Goal: Task Accomplishment & Management: Use online tool/utility

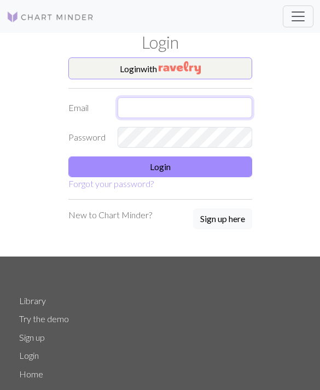
type input "[EMAIL_ADDRESS][DOMAIN_NAME]"
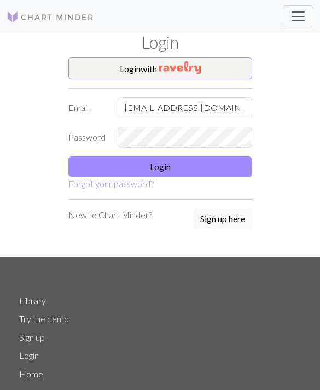
click at [220, 171] on button "Login" at bounding box center [160, 166] width 184 height 21
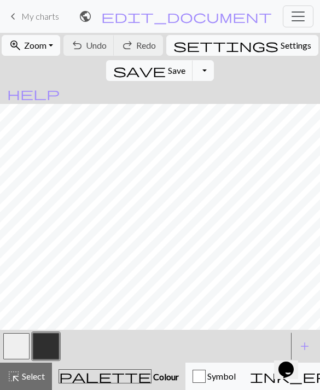
click at [23, 16] on span "My charts" at bounding box center [40, 16] width 38 height 10
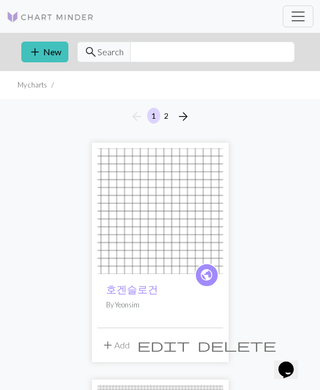
click at [39, 56] on span "add" at bounding box center [34, 51] width 13 height 15
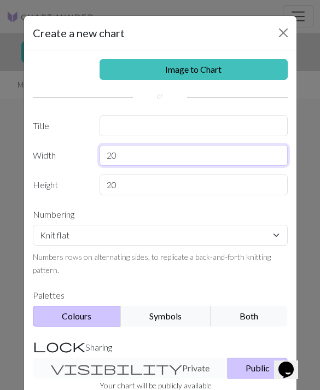
click at [218, 146] on input "20" at bounding box center [193, 155] width 188 height 21
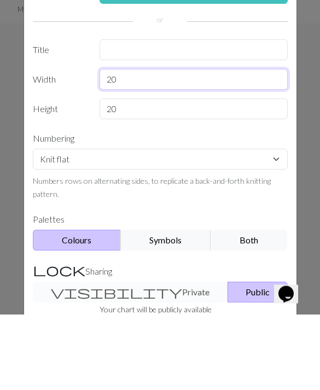
click at [213, 145] on input "20" at bounding box center [193, 155] width 188 height 21
click at [199, 145] on input "20" at bounding box center [193, 155] width 188 height 21
type input "2"
type input "69"
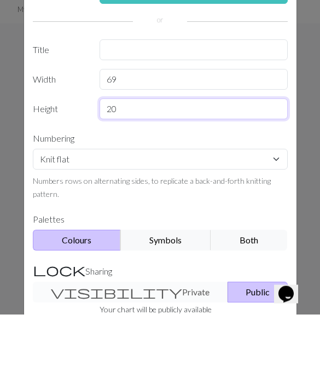
click at [238, 174] on input "20" at bounding box center [193, 184] width 188 height 21
type input "2"
type input "36"
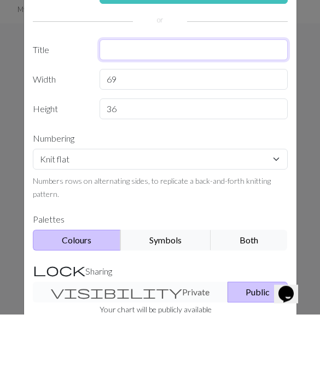
click at [232, 115] on input "text" at bounding box center [193, 125] width 188 height 21
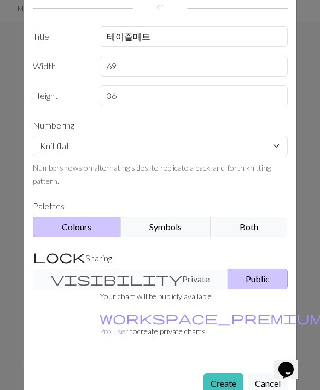
scroll to position [96, 0]
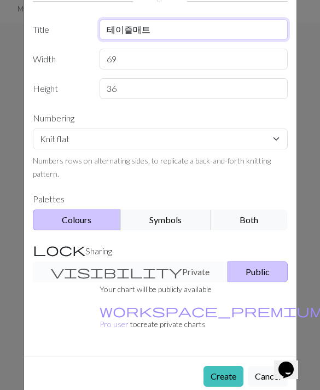
type input "테이즐매트"
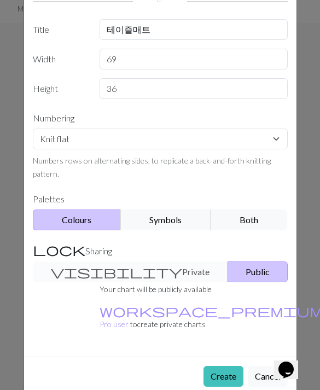
click at [232, 366] on button "Create" at bounding box center [223, 376] width 40 height 21
click at [230, 368] on button "Create" at bounding box center [223, 376] width 40 height 21
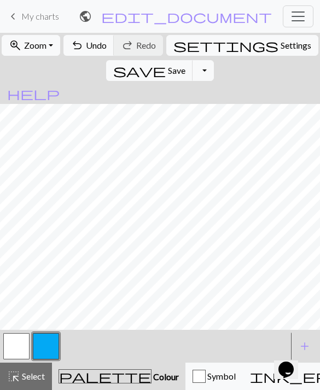
click at [57, 344] on button "button" at bounding box center [46, 346] width 26 height 26
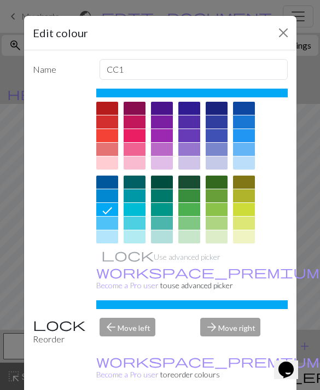
click at [250, 150] on div at bounding box center [244, 149] width 22 height 13
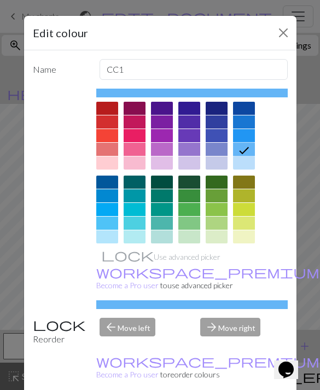
click at [275, 34] on button "Close" at bounding box center [282, 32] width 17 height 17
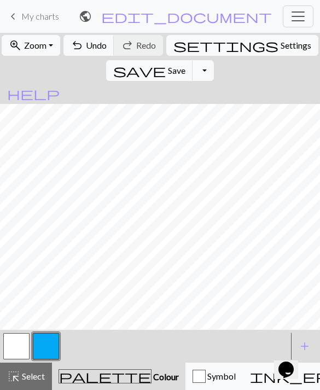
click at [19, 345] on button "button" at bounding box center [16, 346] width 26 height 26
click at [19, 342] on button "button" at bounding box center [16, 346] width 26 height 26
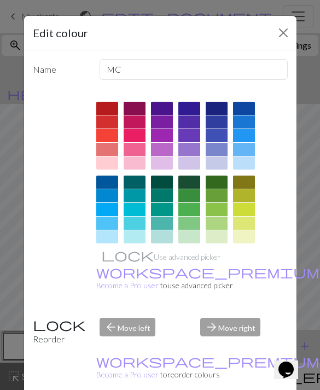
click at [238, 237] on div at bounding box center [244, 236] width 22 height 13
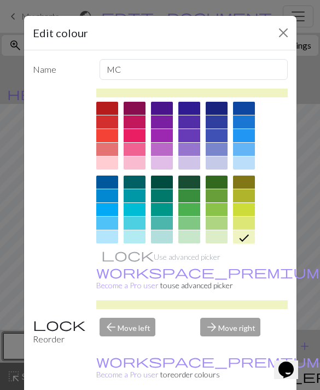
click at [216, 239] on div at bounding box center [216, 236] width 22 height 13
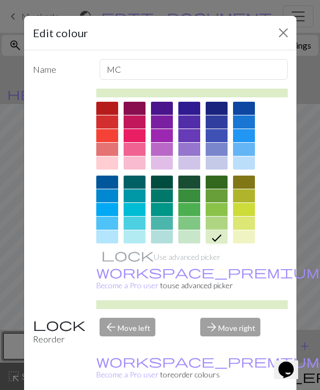
click at [108, 234] on div at bounding box center [107, 236] width 22 height 13
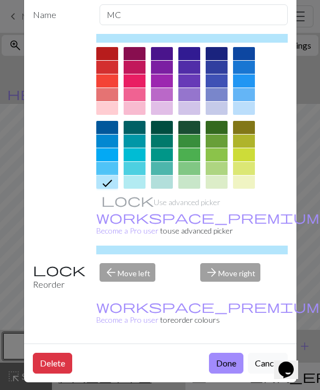
scroll to position [59, 0]
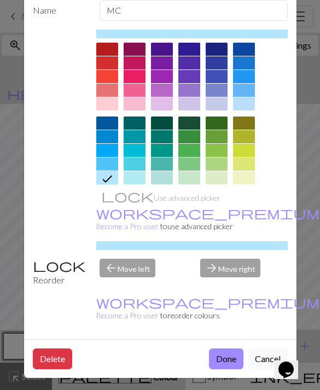
click at [233, 358] on button "Done" at bounding box center [226, 358] width 34 height 21
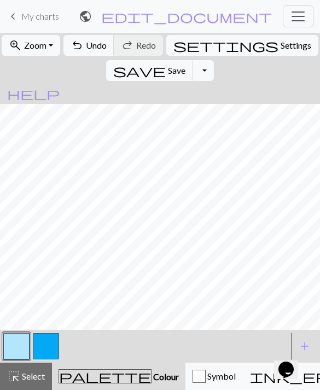
click at [44, 344] on button "button" at bounding box center [46, 346] width 26 height 26
click at [48, 342] on button "button" at bounding box center [46, 346] width 26 height 26
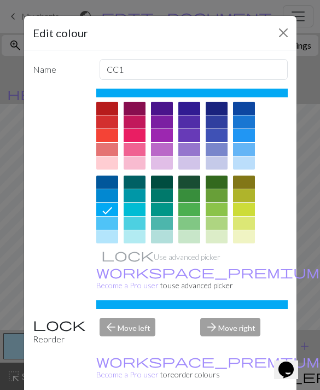
click at [252, 223] on div at bounding box center [244, 222] width 22 height 13
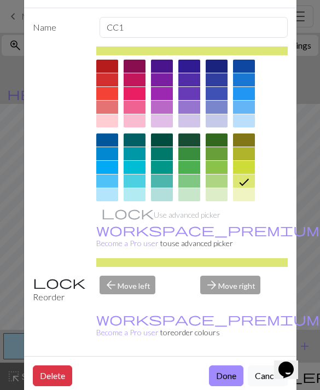
scroll to position [54, 0]
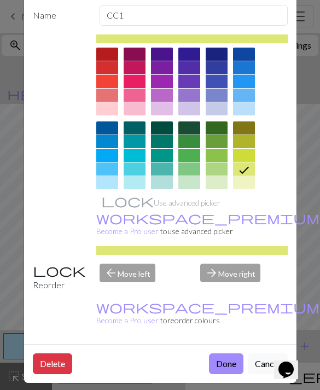
click at [225, 362] on button "Done" at bounding box center [226, 363] width 34 height 21
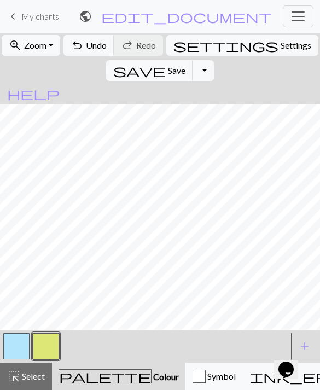
click at [296, 343] on button "add Add a colour" at bounding box center [304, 345] width 27 height 27
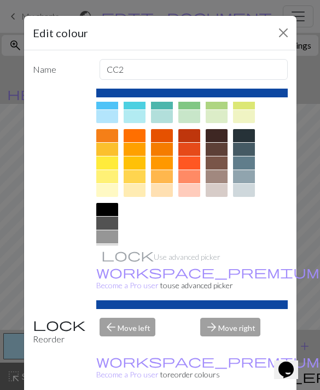
scroll to position [120, 0]
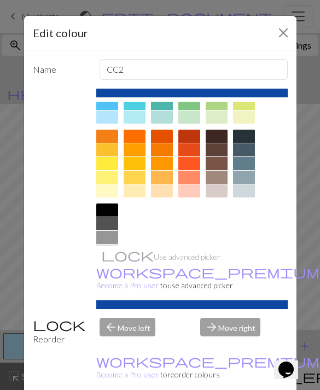
click at [103, 256] on div at bounding box center [107, 250] width 22 height 13
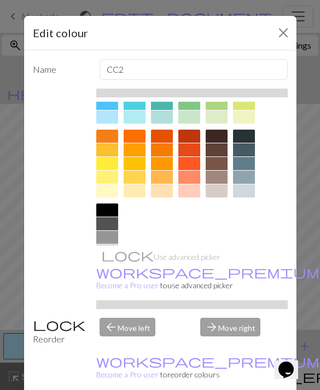
click at [108, 265] on div at bounding box center [107, 264] width 22 height 13
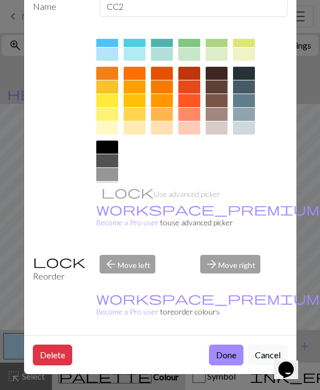
scroll to position [62, 0]
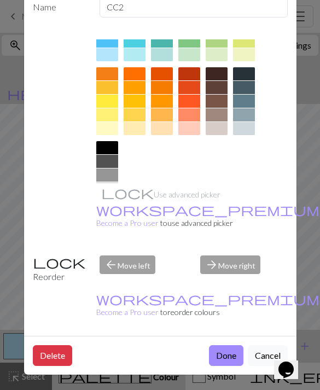
click at [225, 356] on button "Done" at bounding box center [226, 355] width 34 height 21
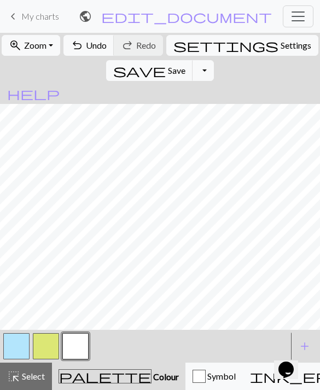
click at [23, 342] on button "button" at bounding box center [16, 346] width 26 height 26
click at [50, 343] on button "button" at bounding box center [46, 346] width 26 height 26
click at [70, 333] on button "button" at bounding box center [75, 346] width 26 height 26
click at [16, 346] on button "button" at bounding box center [16, 346] width 26 height 26
click at [75, 334] on button "button" at bounding box center [75, 346] width 26 height 26
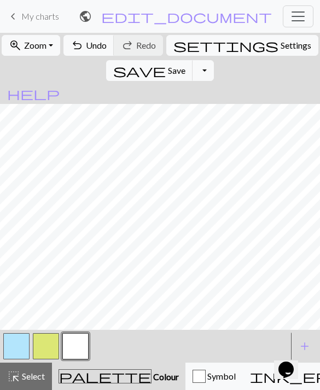
click at [47, 342] on button "button" at bounding box center [46, 346] width 26 height 26
click at [12, 343] on button "button" at bounding box center [16, 346] width 26 height 26
click at [78, 343] on button "button" at bounding box center [75, 346] width 26 height 26
click at [52, 336] on button "button" at bounding box center [46, 346] width 26 height 26
click at [107, 48] on span "Undo" at bounding box center [96, 45] width 21 height 10
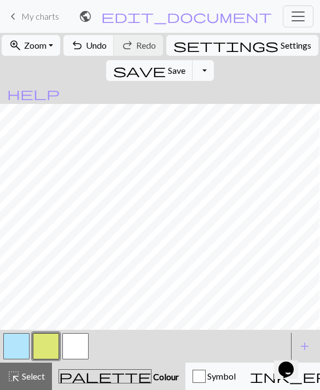
scroll to position [0, 13]
click at [76, 344] on button "button" at bounding box center [75, 346] width 26 height 26
click at [48, 344] on button "button" at bounding box center [46, 346] width 26 height 26
click at [22, 345] on button "button" at bounding box center [16, 346] width 26 height 26
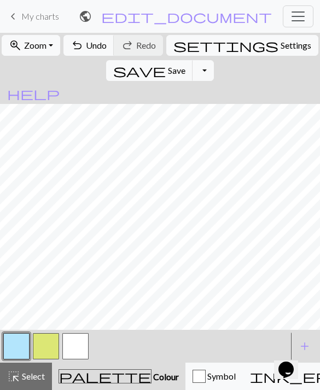
click at [44, 342] on button "button" at bounding box center [46, 346] width 26 height 26
click at [73, 342] on button "button" at bounding box center [75, 346] width 26 height 26
click at [43, 335] on button "button" at bounding box center [46, 346] width 26 height 26
click at [70, 338] on button "button" at bounding box center [75, 346] width 26 height 26
click at [48, 351] on button "button" at bounding box center [46, 346] width 26 height 26
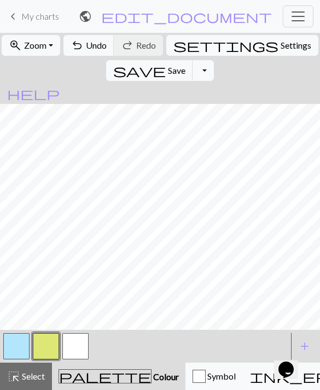
click at [16, 345] on button "button" at bounding box center [16, 346] width 26 height 26
click at [58, 337] on button "button" at bounding box center [46, 346] width 26 height 26
click at [74, 347] on button "button" at bounding box center [75, 346] width 26 height 26
click at [49, 335] on button "button" at bounding box center [46, 346] width 26 height 26
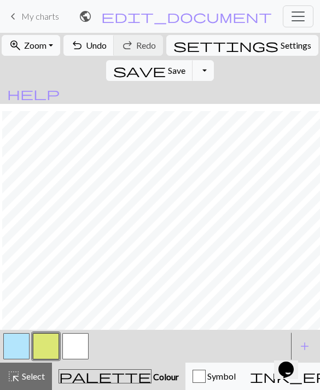
scroll to position [142, 2]
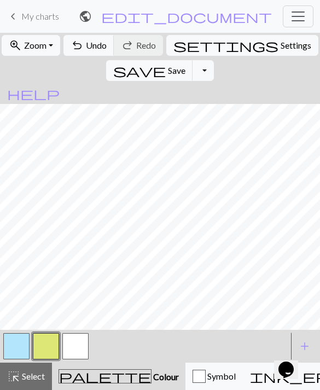
click at [73, 349] on button "button" at bounding box center [75, 346] width 26 height 26
click at [15, 348] on button "button" at bounding box center [16, 346] width 26 height 26
click at [76, 346] on button "button" at bounding box center [75, 346] width 26 height 26
click at [44, 345] on button "button" at bounding box center [46, 346] width 26 height 26
click at [79, 348] on button "button" at bounding box center [75, 346] width 26 height 26
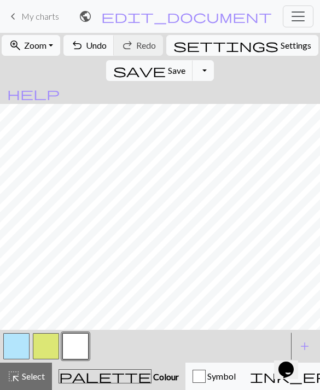
click at [43, 352] on button "button" at bounding box center [46, 346] width 26 height 26
click at [20, 344] on button "button" at bounding box center [16, 346] width 26 height 26
click at [44, 345] on button "button" at bounding box center [46, 346] width 26 height 26
click at [74, 342] on button "button" at bounding box center [75, 346] width 26 height 26
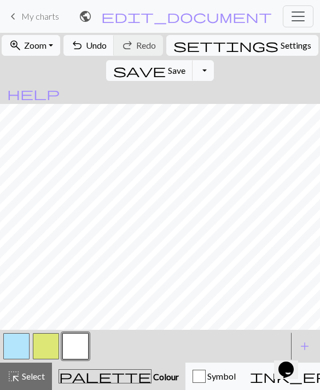
click at [21, 21] on link "keyboard_arrow_left My charts" at bounding box center [33, 16] width 52 height 19
click at [21, 349] on button "button" at bounding box center [16, 346] width 26 height 26
click at [20, 350] on button "button" at bounding box center [16, 346] width 26 height 26
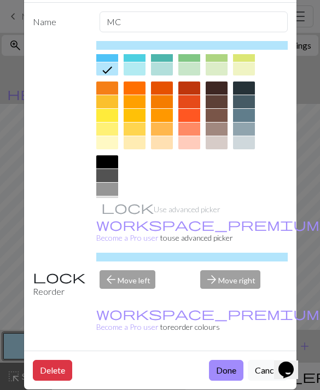
scroll to position [120, 0]
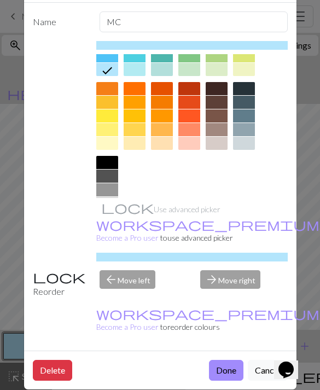
click at [116, 221] on div at bounding box center [107, 216] width 22 height 13
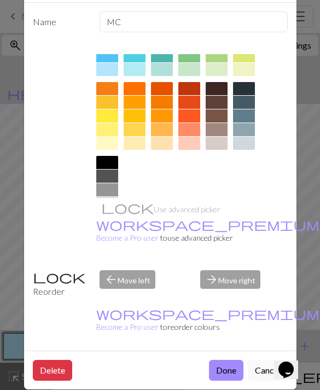
click at [217, 370] on button "Done" at bounding box center [226, 370] width 34 height 21
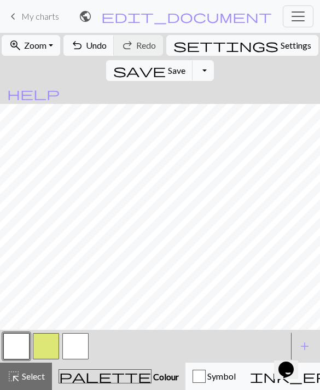
click at [213, 60] on button "Toggle Dropdown" at bounding box center [202, 70] width 21 height 21
click at [280, 46] on span "Settings" at bounding box center [295, 45] width 31 height 13
select select "aran"
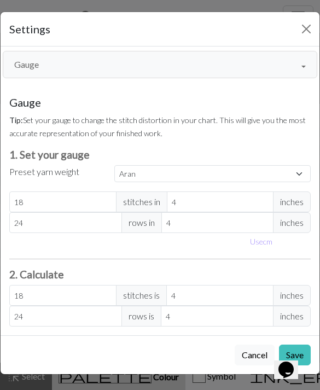
scroll to position [4, 0]
click at [300, 36] on button "Close" at bounding box center [305, 28] width 17 height 17
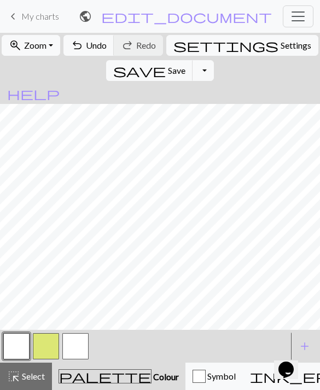
click at [280, 46] on span "Settings" at bounding box center [295, 45] width 31 height 13
select select "aran"
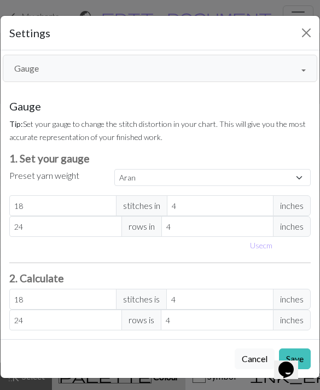
scroll to position [-1, 0]
click at [307, 66] on button "Gauge" at bounding box center [160, 68] width 314 height 27
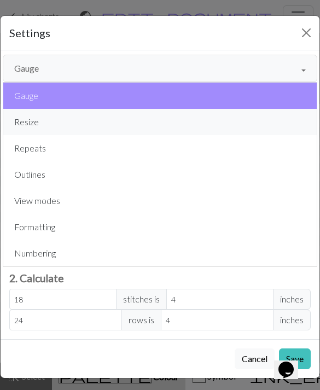
click at [61, 123] on button "Resize" at bounding box center [159, 122] width 313 height 26
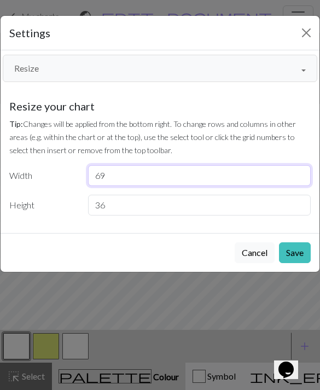
click at [200, 178] on input "69" at bounding box center [199, 175] width 222 height 21
click at [208, 178] on input "69" at bounding box center [199, 175] width 222 height 21
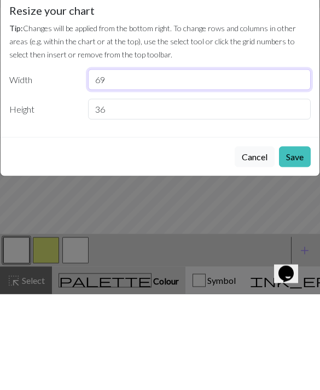
type input "6"
type input "37"
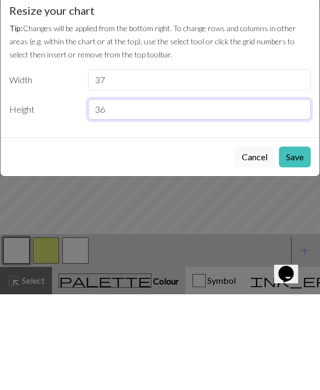
click at [251, 195] on input "36" at bounding box center [199, 205] width 222 height 21
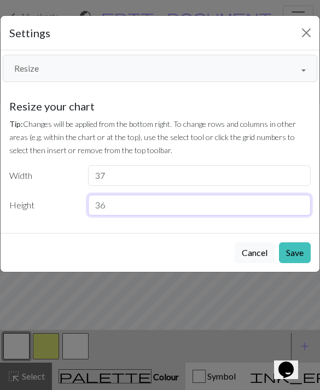
click at [199, 214] on input "36" at bounding box center [199, 205] width 222 height 21
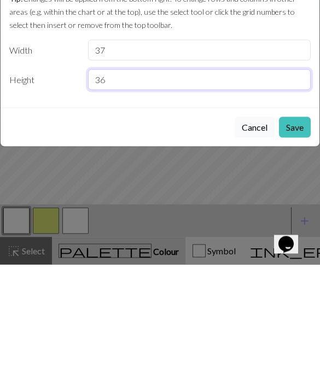
type input "3"
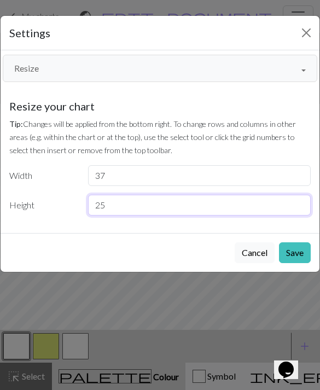
type input "25"
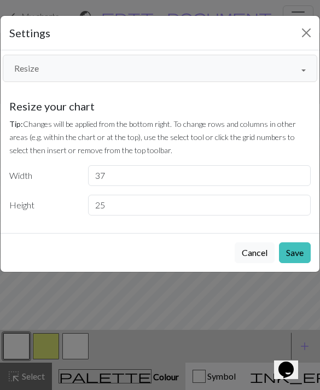
click at [298, 261] on button "Save" at bounding box center [295, 252] width 32 height 21
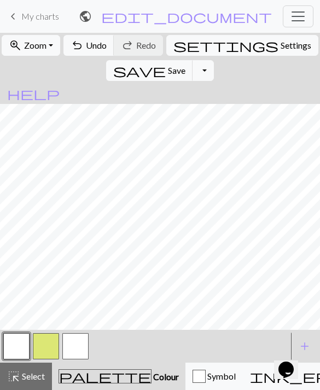
click at [48, 351] on button "button" at bounding box center [46, 346] width 26 height 26
click at [43, 345] on button "button" at bounding box center [46, 346] width 26 height 26
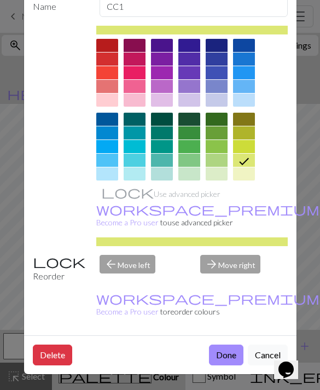
scroll to position [63, 0]
click at [66, 355] on button "Delete" at bounding box center [52, 354] width 39 height 21
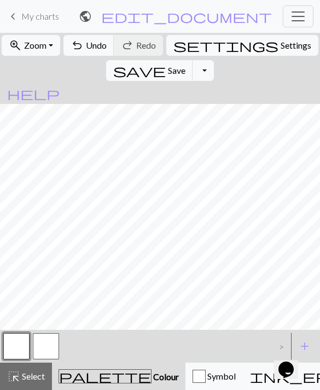
click at [51, 352] on button "button" at bounding box center [46, 346] width 26 height 26
click at [44, 350] on button "button" at bounding box center [46, 346] width 26 height 26
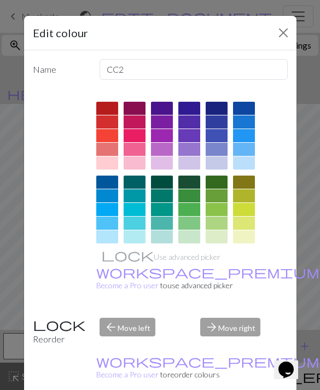
click at [290, 25] on button "Close" at bounding box center [282, 32] width 17 height 17
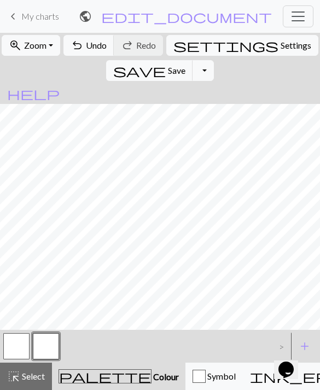
click at [29, 349] on button "button" at bounding box center [16, 346] width 26 height 26
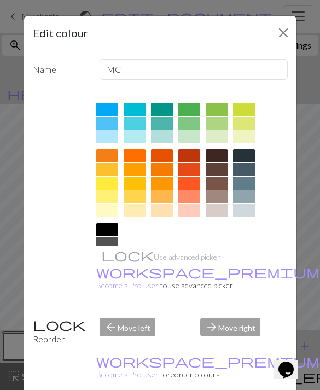
scroll to position [103, 0]
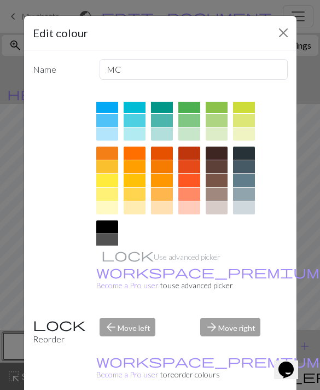
click at [285, 31] on button "Close" at bounding box center [282, 32] width 17 height 17
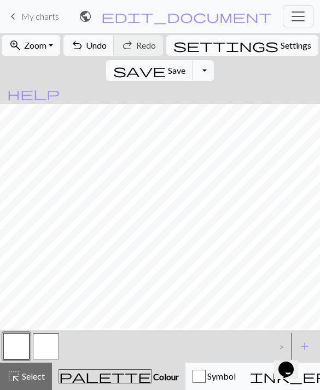
click at [58, 345] on button "button" at bounding box center [46, 346] width 26 height 26
click at [58, 344] on button "button" at bounding box center [46, 346] width 26 height 26
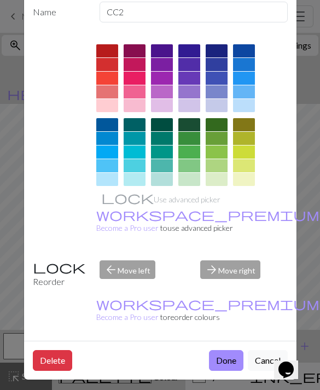
scroll to position [56, 0]
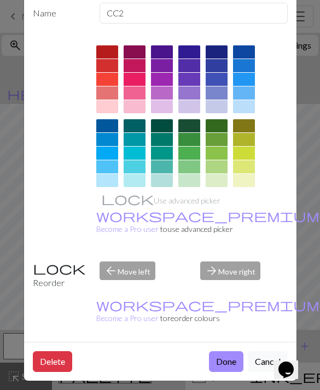
click at [65, 364] on button "Delete" at bounding box center [52, 361] width 39 height 21
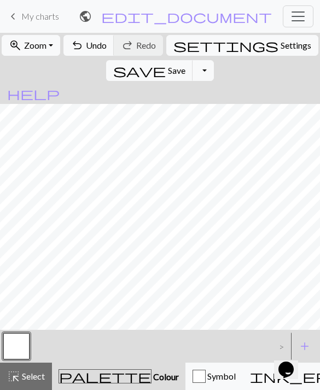
click at [309, 343] on span "add" at bounding box center [304, 345] width 13 height 15
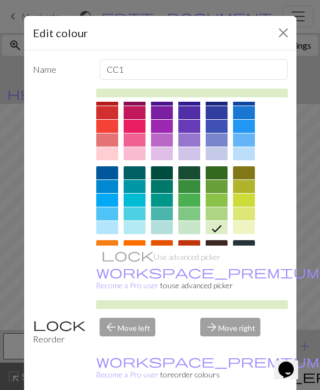
scroll to position [11, 0]
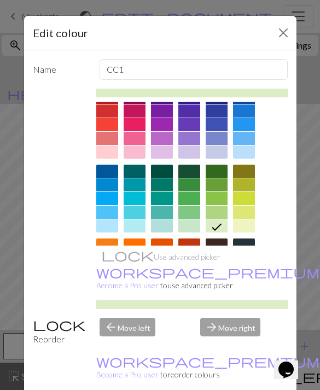
click at [217, 216] on div at bounding box center [216, 211] width 22 height 13
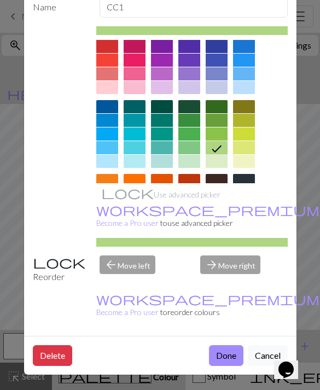
scroll to position [14, 0]
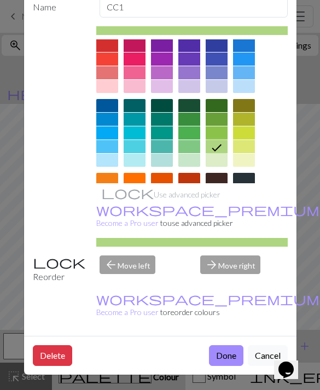
click at [167, 154] on div at bounding box center [162, 160] width 22 height 13
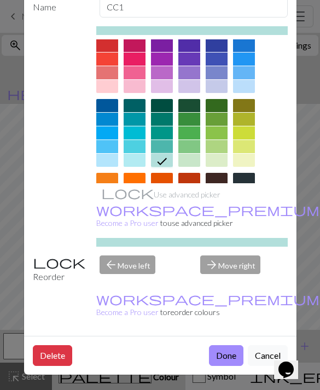
click at [168, 150] on div at bounding box center [162, 146] width 22 height 13
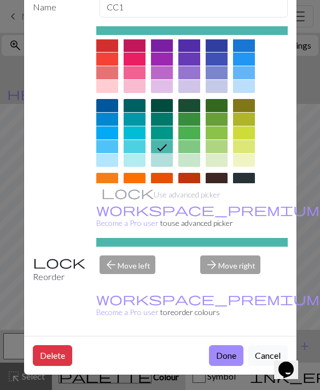
click at [167, 164] on div at bounding box center [162, 160] width 22 height 13
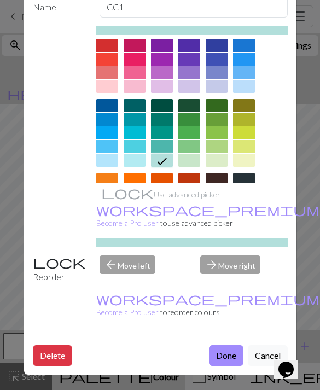
click at [232, 354] on button "Done" at bounding box center [226, 355] width 34 height 21
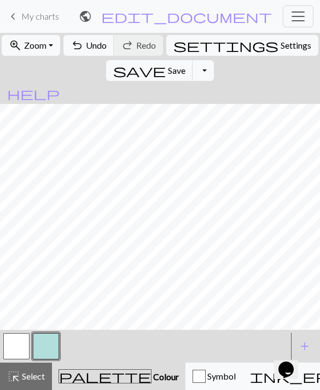
click at [15, 348] on button "button" at bounding box center [16, 346] width 26 height 26
click at [20, 348] on button "button" at bounding box center [16, 346] width 26 height 26
click at [20, 348] on div "Edit colour Name MC Use advanced picker workspace_premium Become a Pro user to …" at bounding box center [160, 195] width 320 height 390
click at [19, 333] on button "button" at bounding box center [16, 346] width 26 height 26
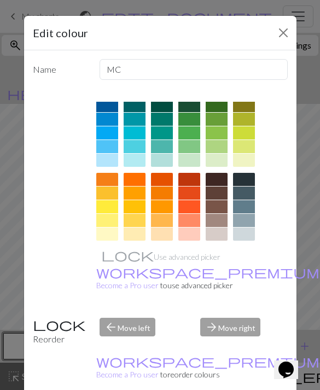
scroll to position [81, 0]
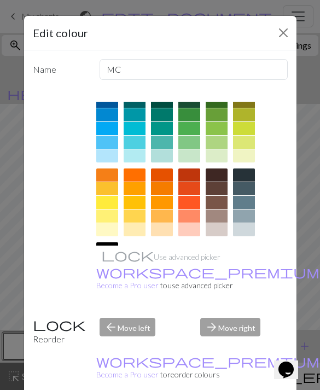
click at [245, 227] on div at bounding box center [244, 229] width 22 height 13
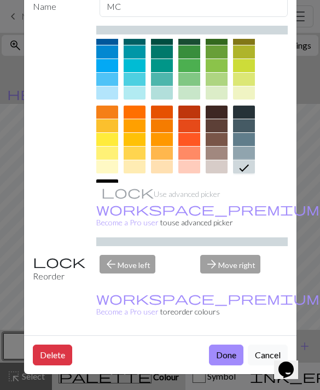
scroll to position [62, 0]
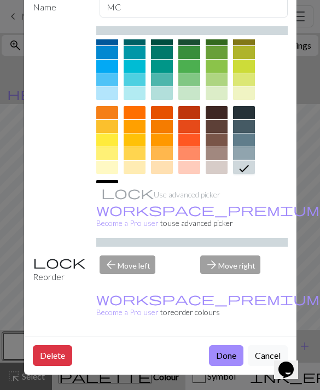
click at [231, 348] on button "Done" at bounding box center [226, 355] width 34 height 21
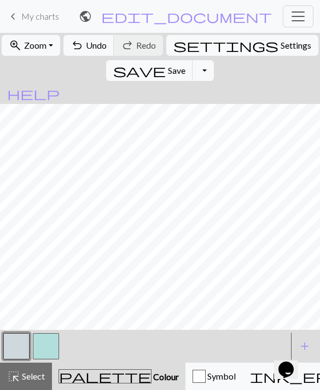
click at [298, 340] on span "add" at bounding box center [304, 345] width 13 height 15
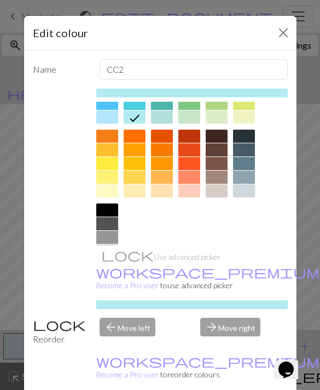
scroll to position [120, 0]
click at [111, 264] on div at bounding box center [107, 264] width 22 height 13
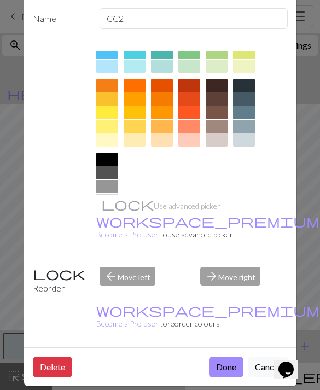
scroll to position [54, 0]
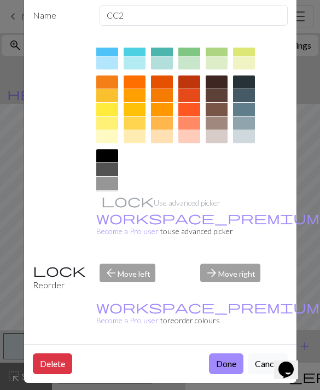
click at [232, 372] on button "Done" at bounding box center [226, 363] width 34 height 21
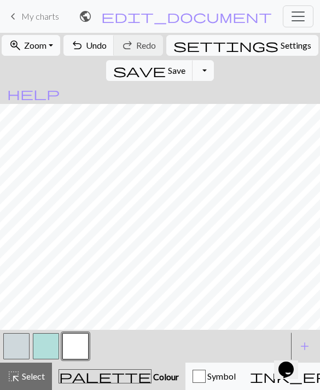
click at [302, 339] on span "add" at bounding box center [304, 345] width 13 height 15
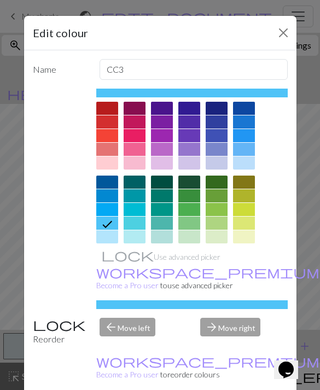
click at [248, 139] on div at bounding box center [244, 135] width 22 height 13
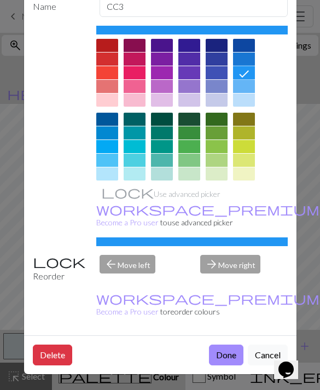
scroll to position [62, 0]
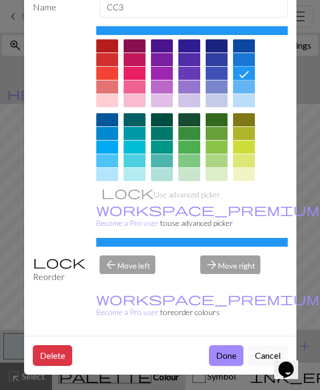
click at [231, 352] on button "Done" at bounding box center [226, 355] width 34 height 21
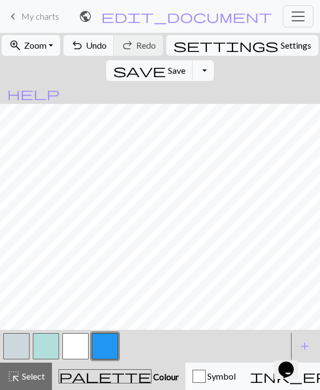
click at [47, 345] on button "button" at bounding box center [46, 346] width 26 height 26
click at [101, 50] on span "Undo" at bounding box center [96, 45] width 21 height 10
click at [22, 349] on button "button" at bounding box center [16, 346] width 26 height 26
click at [50, 337] on button "button" at bounding box center [46, 346] width 26 height 26
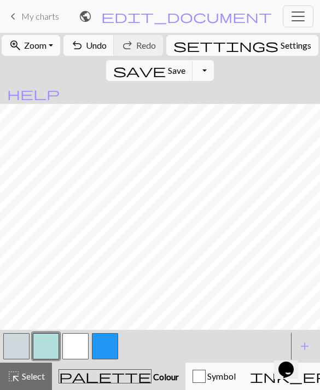
click at [16, 339] on button "button" at bounding box center [16, 346] width 26 height 26
click at [46, 340] on button "button" at bounding box center [46, 346] width 26 height 26
click at [49, 347] on button "button" at bounding box center [46, 346] width 26 height 26
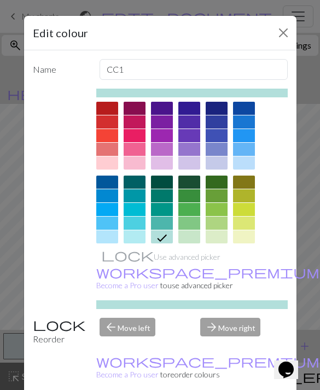
click at [192, 233] on div at bounding box center [189, 236] width 22 height 13
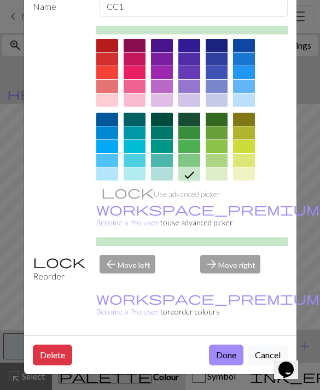
scroll to position [62, 0]
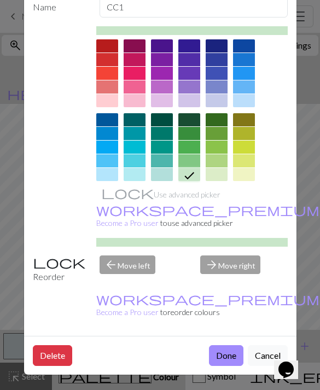
click at [228, 345] on button "Done" at bounding box center [226, 355] width 34 height 21
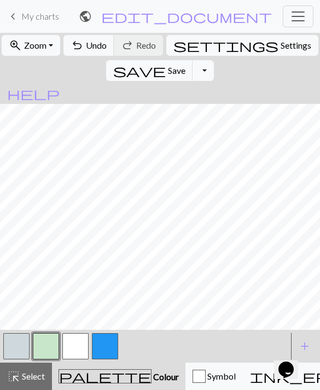
click at [48, 343] on button "button" at bounding box center [46, 346] width 26 height 26
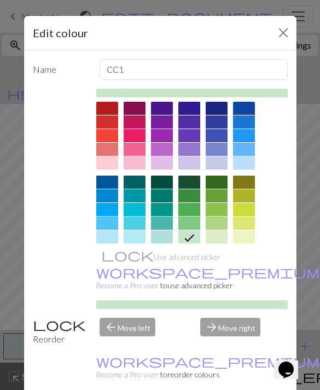
click at [166, 226] on div at bounding box center [162, 222] width 22 height 13
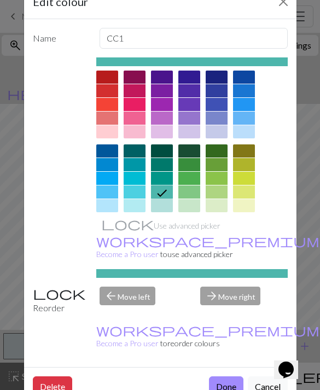
scroll to position [41, 0]
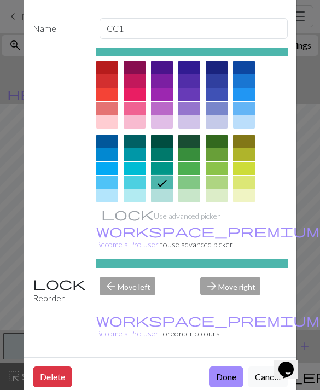
click at [220, 377] on button "Done" at bounding box center [226, 376] width 34 height 21
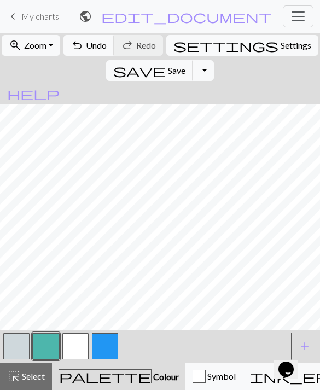
click at [16, 347] on button "button" at bounding box center [16, 346] width 26 height 26
click at [12, 340] on button "button" at bounding box center [16, 346] width 26 height 26
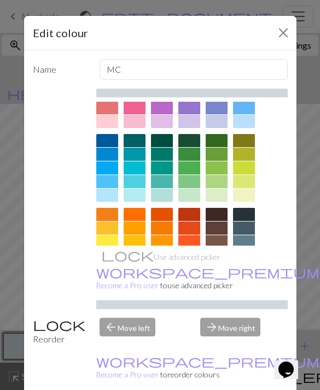
scroll to position [52, 0]
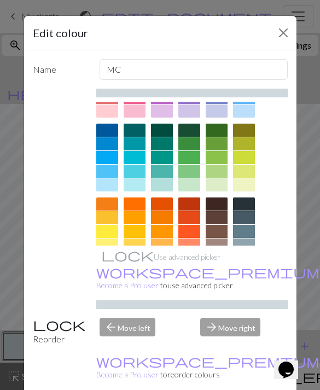
click at [136, 260] on div at bounding box center [134, 258] width 22 height 13
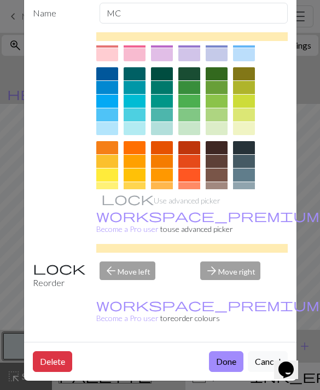
scroll to position [56, 0]
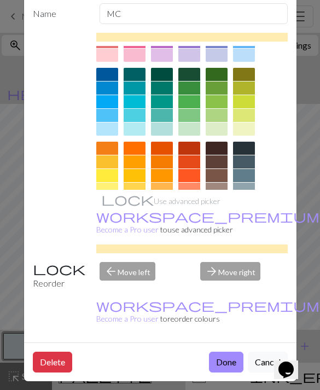
click at [242, 125] on div at bounding box center [244, 128] width 22 height 13
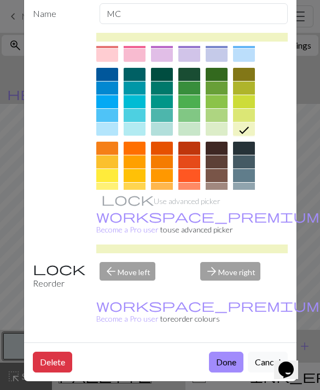
click at [223, 364] on button "Done" at bounding box center [226, 361] width 34 height 21
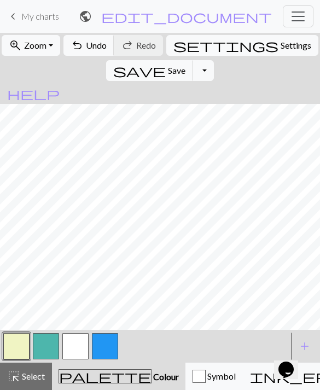
click at [49, 338] on button "button" at bounding box center [46, 346] width 26 height 26
click at [44, 345] on button "button" at bounding box center [46, 346] width 26 height 26
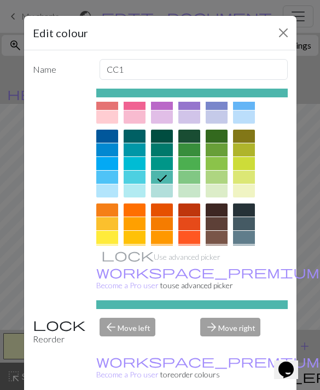
scroll to position [47, 0]
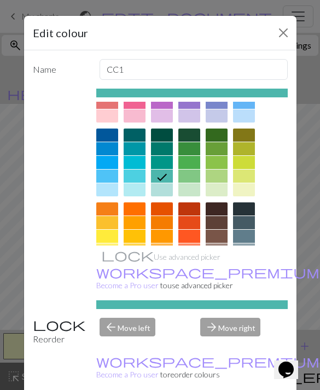
click at [188, 114] on div at bounding box center [189, 115] width 22 height 13
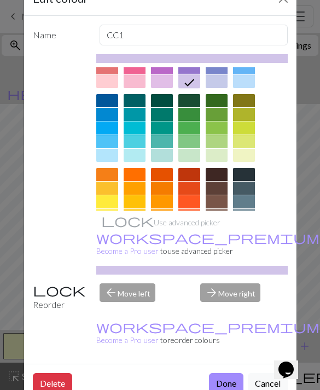
scroll to position [25, 0]
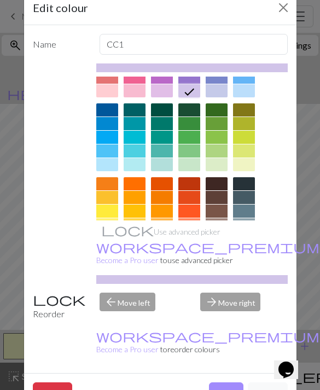
click at [223, 383] on button "Done" at bounding box center [226, 392] width 34 height 21
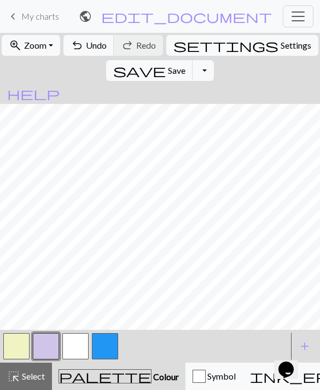
click at [105, 345] on button "button" at bounding box center [105, 346] width 26 height 26
click at [101, 346] on button "button" at bounding box center [105, 346] width 26 height 26
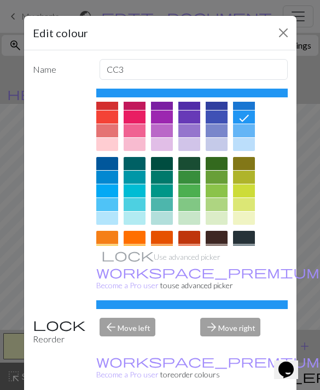
scroll to position [21, 0]
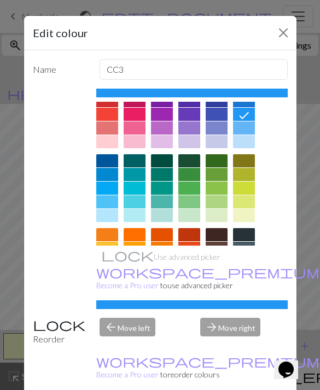
click at [244, 128] on div at bounding box center [244, 127] width 22 height 13
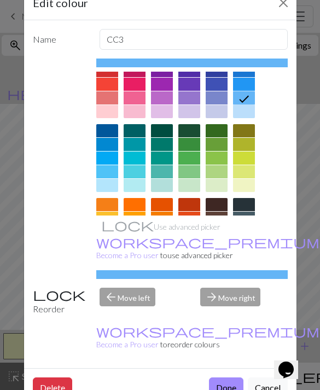
scroll to position [36, 0]
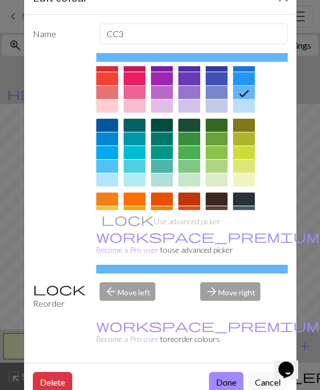
click at [227, 376] on button "Done" at bounding box center [226, 382] width 34 height 21
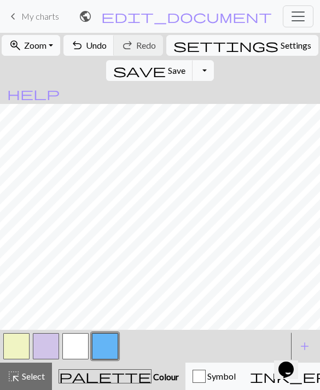
click at [50, 342] on button "button" at bounding box center [46, 346] width 26 height 26
click at [78, 345] on button "button" at bounding box center [75, 346] width 26 height 26
click at [41, 342] on button "button" at bounding box center [46, 346] width 26 height 26
click at [113, 351] on button "button" at bounding box center [105, 346] width 26 height 26
click at [21, 347] on button "button" at bounding box center [16, 346] width 26 height 26
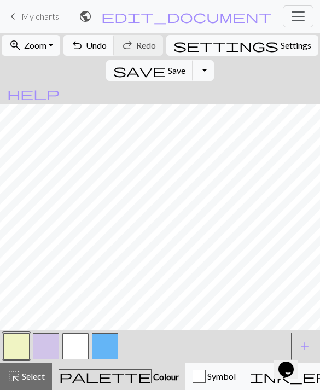
click at [112, 344] on button "button" at bounding box center [105, 346] width 26 height 26
click at [16, 345] on button "button" at bounding box center [16, 346] width 26 height 26
click at [109, 345] on button "button" at bounding box center [105, 346] width 26 height 26
click at [23, 344] on button "button" at bounding box center [16, 346] width 26 height 26
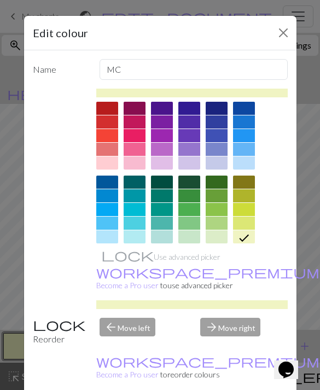
click at [278, 31] on button "Close" at bounding box center [282, 32] width 17 height 17
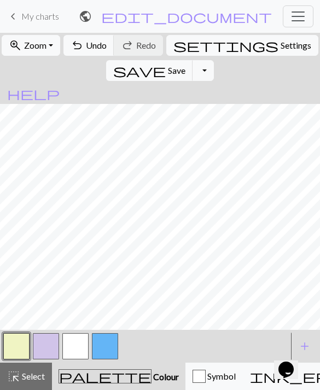
click at [45, 346] on button "button" at bounding box center [46, 346] width 26 height 26
click at [102, 346] on button "button" at bounding box center [105, 346] width 26 height 26
click at [23, 346] on button "button" at bounding box center [16, 346] width 26 height 26
click at [106, 347] on button "button" at bounding box center [105, 346] width 26 height 26
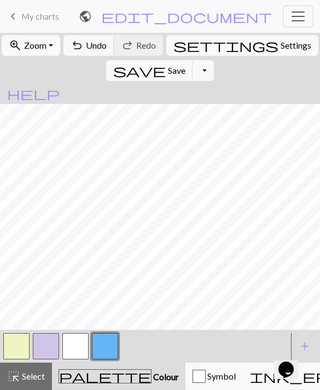
click at [51, 348] on button "button" at bounding box center [46, 346] width 26 height 26
click at [108, 352] on button "button" at bounding box center [105, 346] width 26 height 26
click at [44, 344] on button "button" at bounding box center [46, 346] width 26 height 26
click at [97, 343] on button "button" at bounding box center [105, 346] width 26 height 26
click at [47, 346] on button "button" at bounding box center [46, 346] width 26 height 26
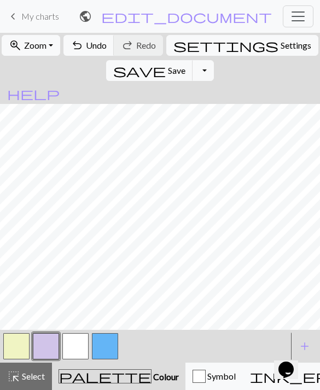
scroll to position [0, 139]
click at [18, 355] on button "button" at bounding box center [16, 346] width 26 height 26
click at [43, 344] on button "button" at bounding box center [46, 346] width 26 height 26
click at [16, 332] on div at bounding box center [17, 346] width 30 height 30
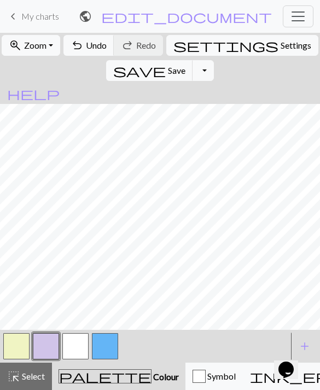
click at [15, 342] on button "button" at bounding box center [16, 346] width 26 height 26
click at [29, 350] on button "button" at bounding box center [16, 346] width 26 height 26
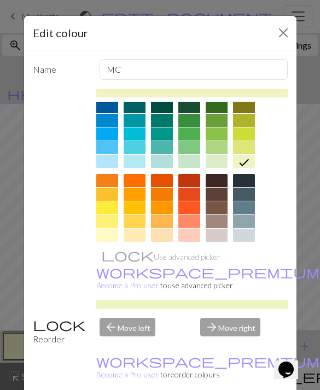
scroll to position [77, 0]
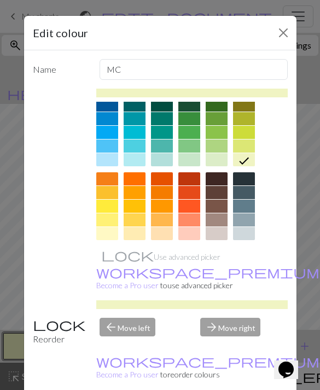
click at [108, 232] on div at bounding box center [107, 233] width 22 height 13
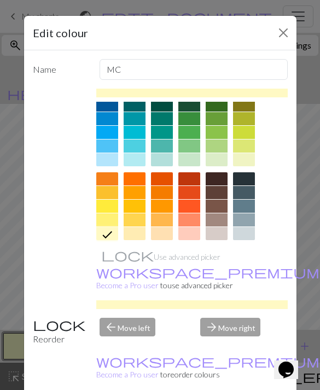
scroll to position [33, 0]
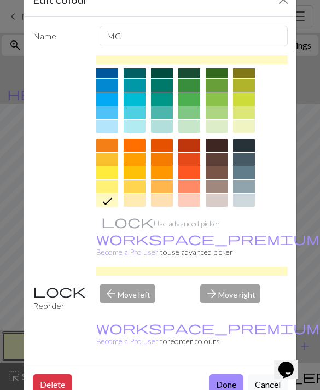
click at [227, 374] on button "Done" at bounding box center [226, 384] width 34 height 21
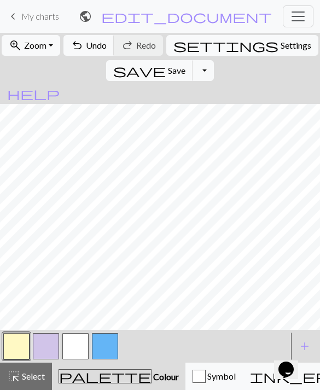
click at [9, 355] on button "button" at bounding box center [16, 346] width 26 height 26
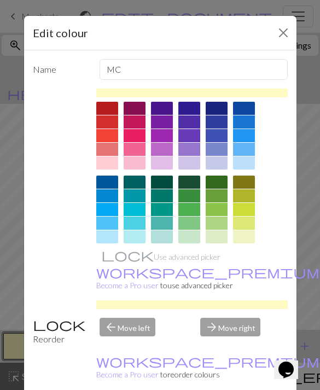
scroll to position [0, 0]
click at [115, 169] on div at bounding box center [107, 162] width 22 height 13
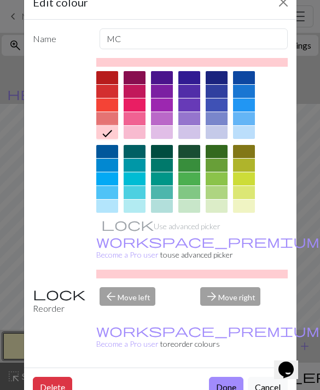
scroll to position [30, 0]
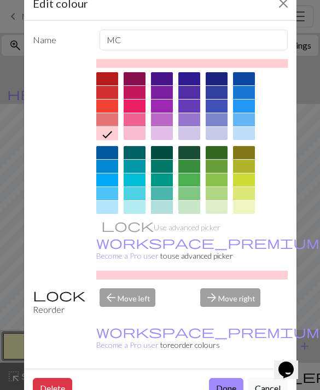
click at [220, 380] on button "Done" at bounding box center [226, 388] width 34 height 21
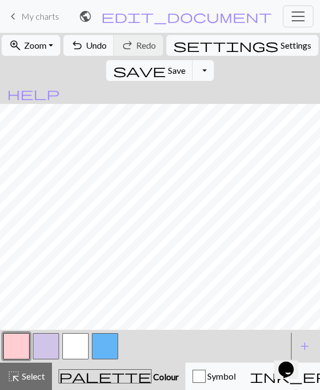
click at [20, 344] on button "button" at bounding box center [16, 346] width 26 height 26
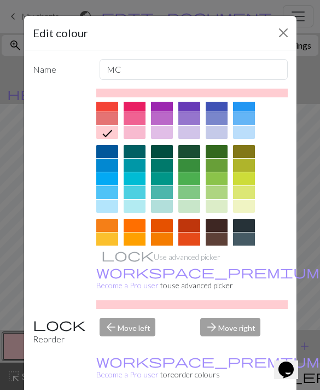
scroll to position [67, 0]
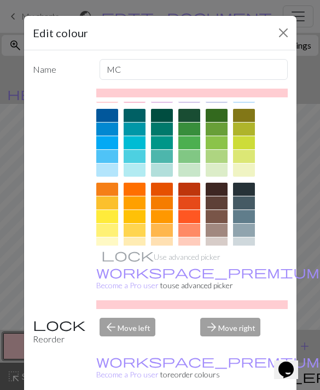
click at [109, 241] on div at bounding box center [107, 243] width 22 height 13
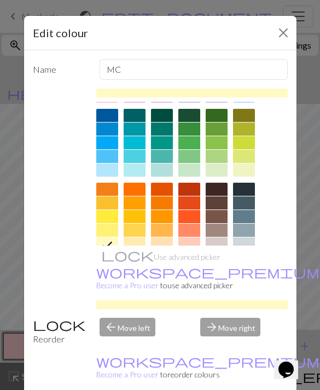
click at [143, 243] on div at bounding box center [134, 243] width 22 height 13
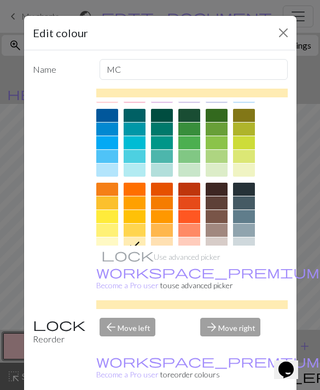
click at [247, 167] on div at bounding box center [244, 169] width 22 height 13
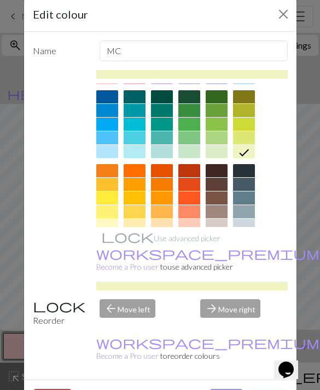
scroll to position [25, 0]
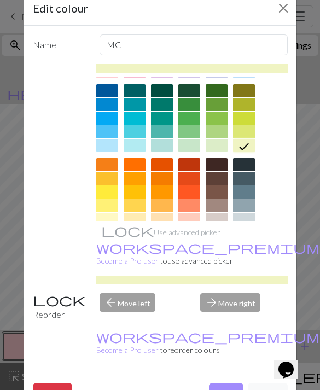
click at [157, 143] on div at bounding box center [162, 145] width 22 height 13
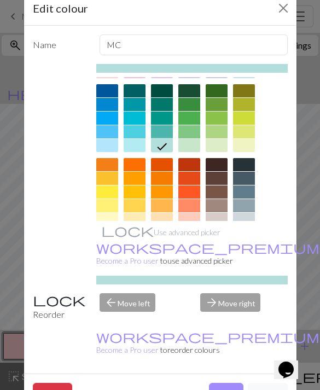
click at [136, 147] on div at bounding box center [134, 145] width 22 height 13
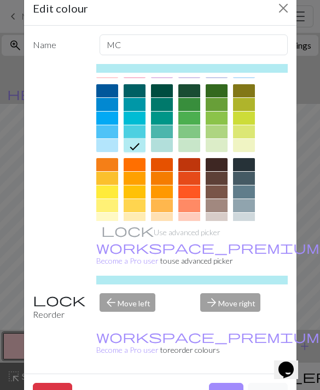
click at [229, 383] on button "Done" at bounding box center [226, 392] width 34 height 21
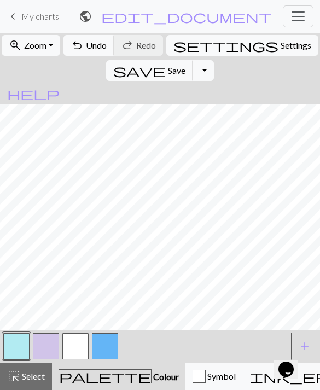
click at [13, 347] on button "button" at bounding box center [16, 346] width 26 height 26
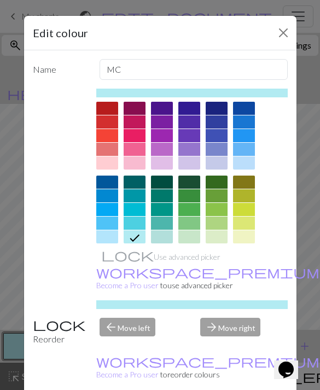
click at [160, 160] on div at bounding box center [162, 162] width 22 height 13
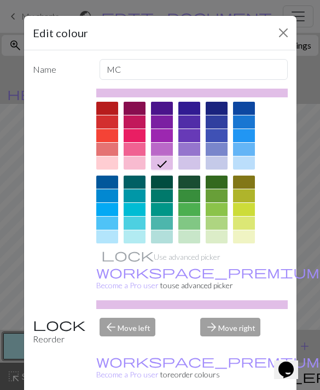
click at [166, 243] on div at bounding box center [162, 236] width 22 height 13
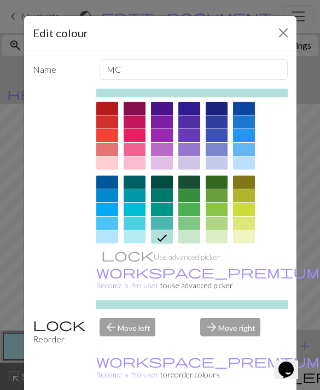
click at [167, 244] on div at bounding box center [162, 212] width 22 height 74
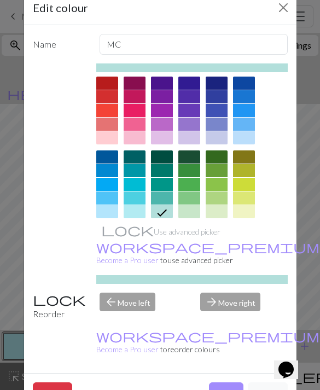
scroll to position [26, 0]
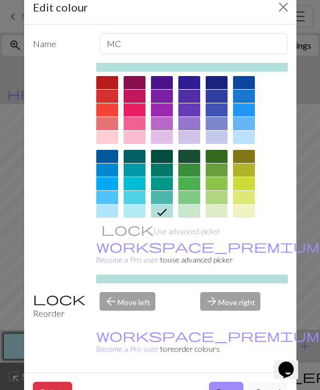
click at [237, 382] on button "Done" at bounding box center [226, 391] width 34 height 21
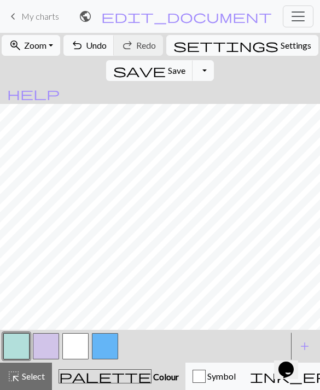
click at [11, 346] on button "button" at bounding box center [16, 346] width 26 height 26
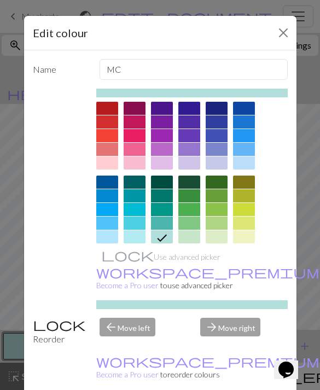
click at [213, 231] on div at bounding box center [216, 236] width 22 height 13
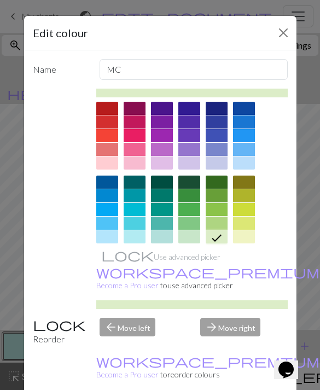
scroll to position [31, 0]
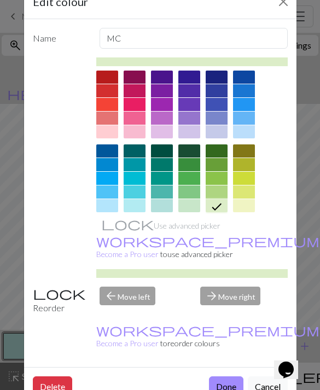
click at [234, 373] on div "Delete Done Cancel" at bounding box center [160, 386] width 272 height 39
click at [233, 382] on button "Done" at bounding box center [226, 386] width 34 height 21
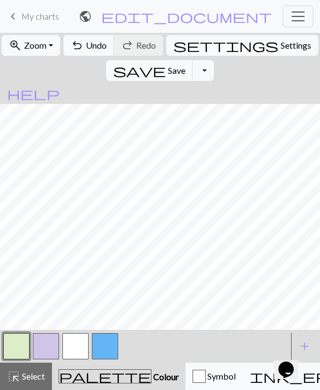
click at [14, 346] on button "button" at bounding box center [16, 346] width 26 height 26
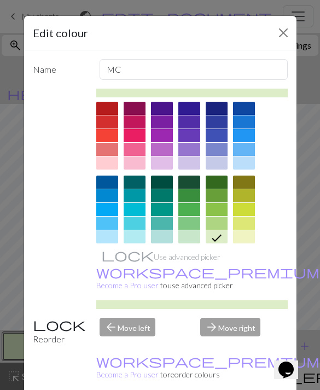
click at [238, 234] on div at bounding box center [244, 236] width 22 height 13
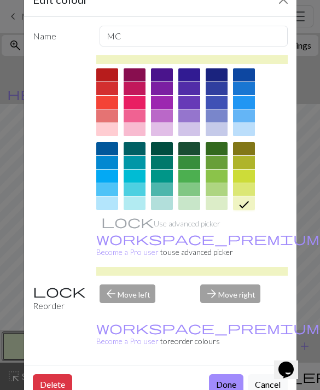
scroll to position [49, 0]
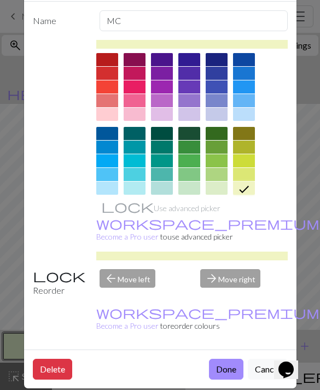
click at [236, 373] on button "Done" at bounding box center [226, 368] width 34 height 21
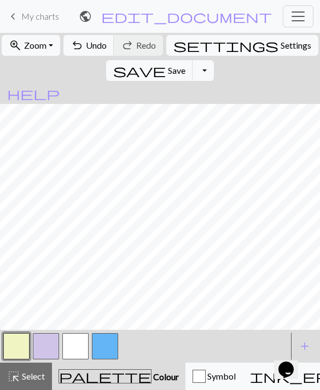
click at [16, 351] on button "button" at bounding box center [16, 346] width 26 height 26
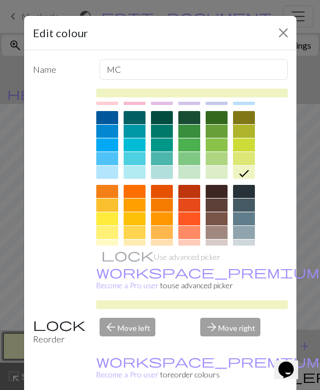
scroll to position [66, 0]
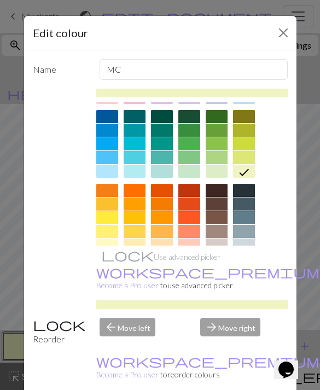
click at [105, 245] on div at bounding box center [107, 244] width 22 height 13
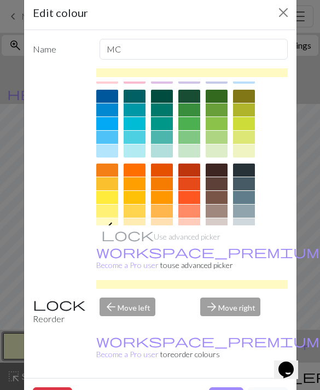
scroll to position [30, 0]
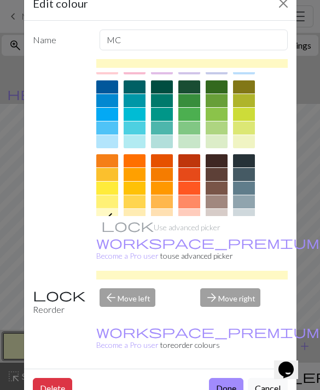
click at [228, 385] on button "Done" at bounding box center [226, 388] width 34 height 21
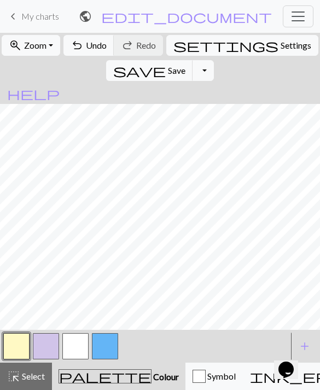
click at [43, 351] on button "button" at bounding box center [46, 346] width 26 height 26
click at [50, 349] on button "button" at bounding box center [46, 346] width 26 height 26
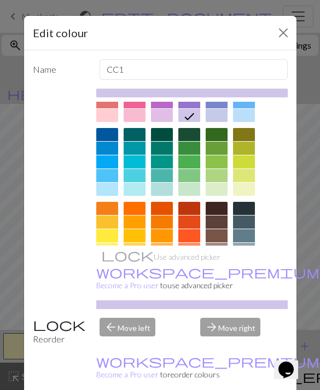
scroll to position [48, 0]
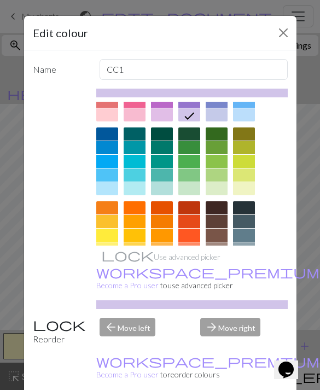
click at [163, 256] on div at bounding box center [162, 262] width 22 height 13
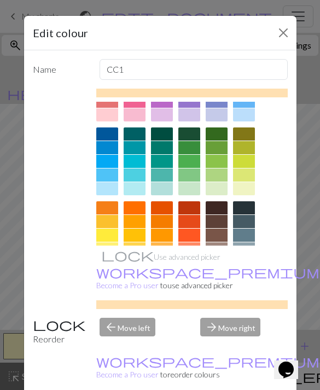
click at [167, 246] on div at bounding box center [162, 248] width 22 height 13
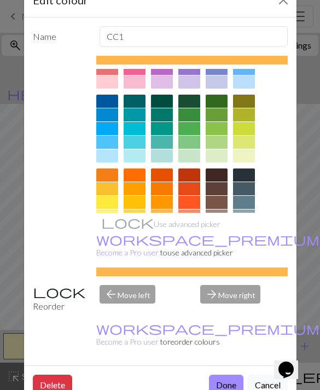
scroll to position [33, 0]
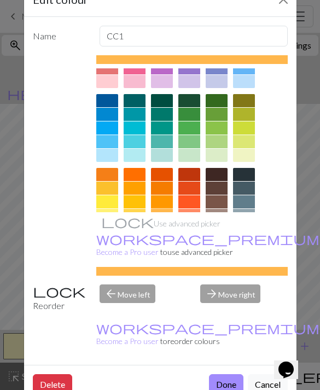
click at [241, 382] on button "Done" at bounding box center [226, 384] width 34 height 21
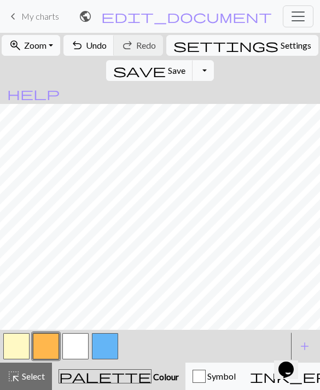
click at [50, 348] on button "button" at bounding box center [46, 346] width 26 height 26
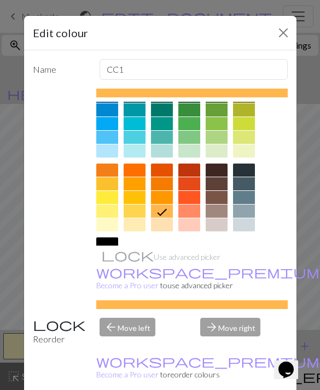
scroll to position [92, 0]
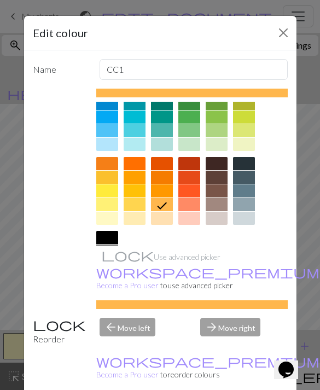
click at [196, 202] on div at bounding box center [189, 204] width 22 height 13
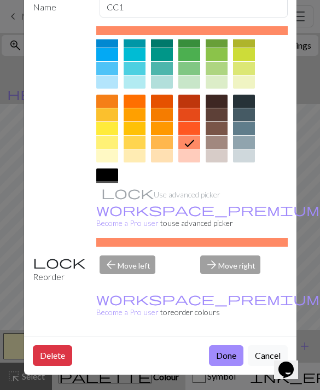
scroll to position [62, 0]
click at [226, 349] on button "Done" at bounding box center [226, 355] width 34 height 21
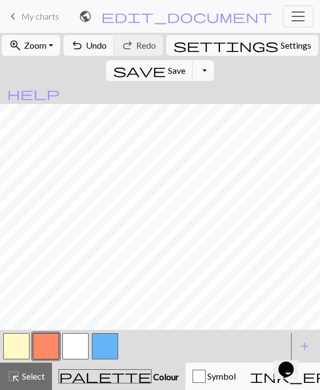
click at [47, 346] on button "button" at bounding box center [46, 346] width 26 height 26
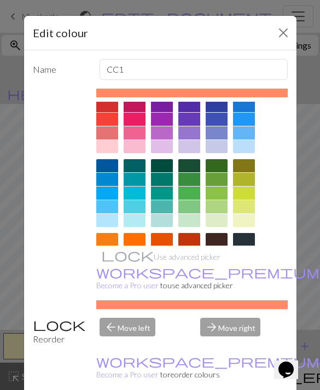
scroll to position [17, 0]
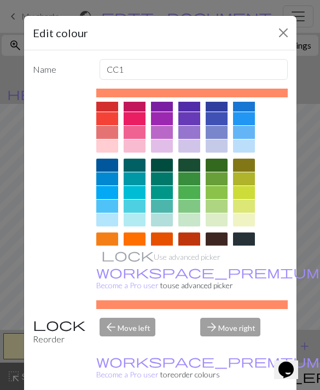
click at [191, 147] on div at bounding box center [189, 145] width 22 height 13
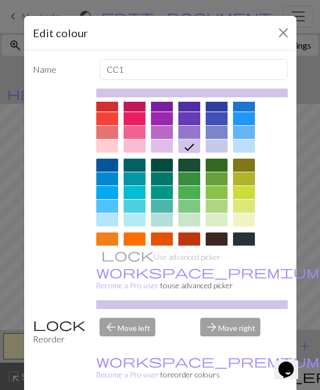
scroll to position [25, 0]
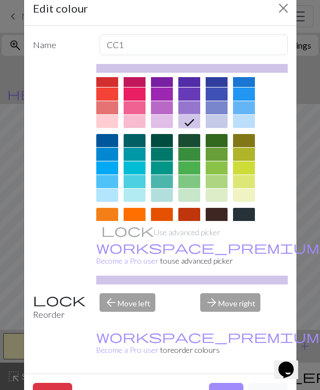
click at [227, 385] on button "Done" at bounding box center [226, 392] width 34 height 21
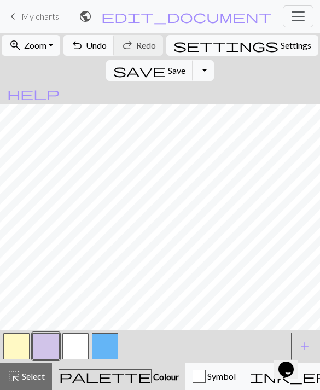
click at [52, 354] on button "button" at bounding box center [46, 346] width 26 height 26
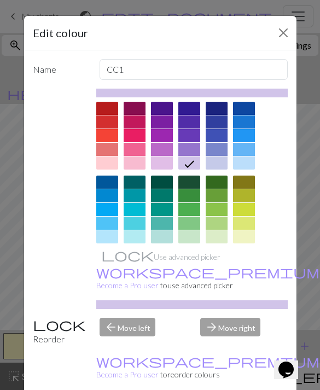
scroll to position [0, 0]
click at [135, 150] on div at bounding box center [134, 149] width 22 height 13
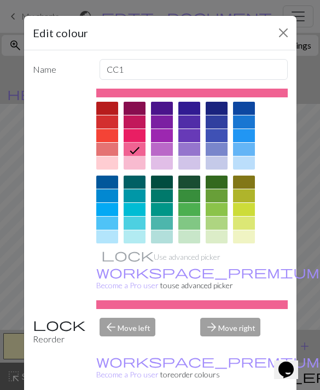
scroll to position [33, 0]
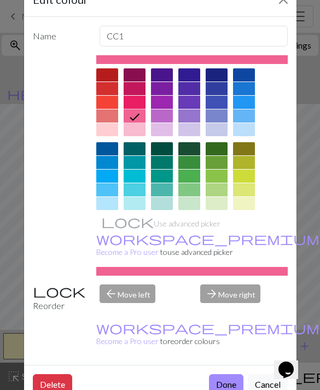
click at [231, 383] on button "Done" at bounding box center [226, 384] width 34 height 21
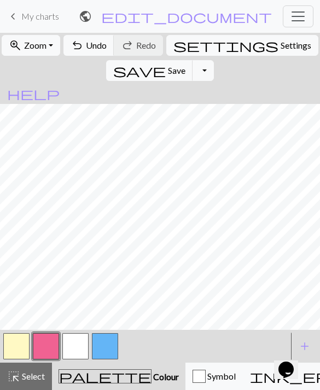
click at [44, 350] on button "button" at bounding box center [46, 346] width 26 height 26
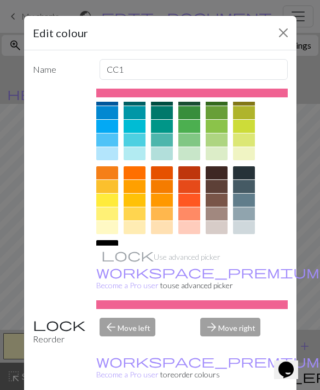
scroll to position [34, 0]
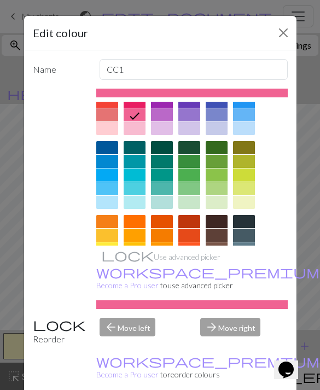
click at [192, 128] on div at bounding box center [189, 128] width 22 height 13
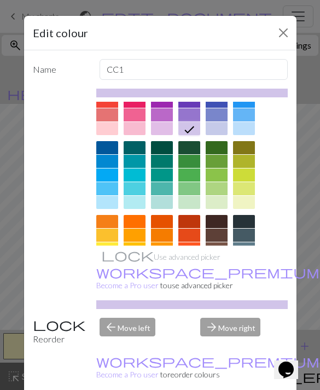
scroll to position [48, 0]
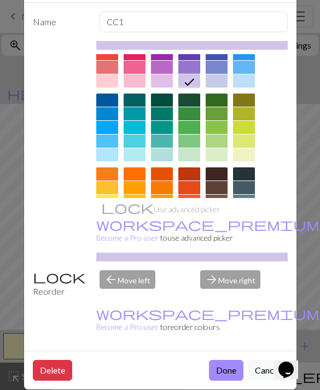
click at [225, 360] on button "Done" at bounding box center [226, 370] width 34 height 21
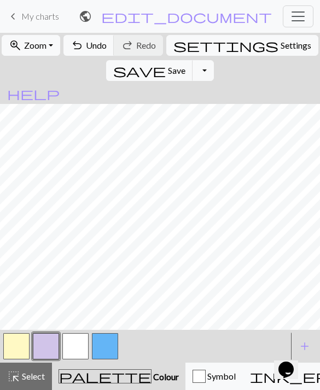
click at [166, 63] on span "save" at bounding box center [139, 70] width 52 height 15
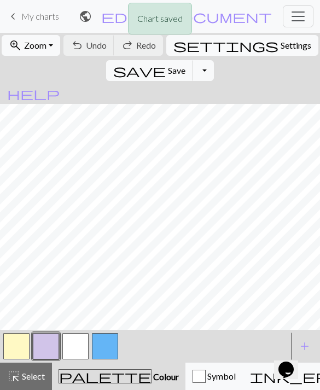
click at [213, 60] on button "Toggle Dropdown" at bounding box center [202, 70] width 21 height 21
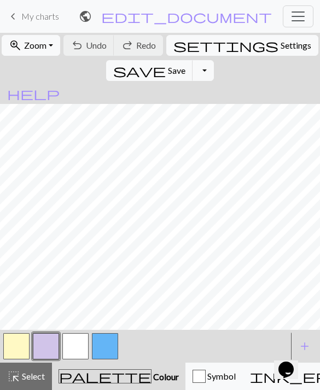
click at [20, 350] on button "button" at bounding box center [16, 346] width 26 height 26
click at [20, 343] on button "button" at bounding box center [16, 346] width 26 height 26
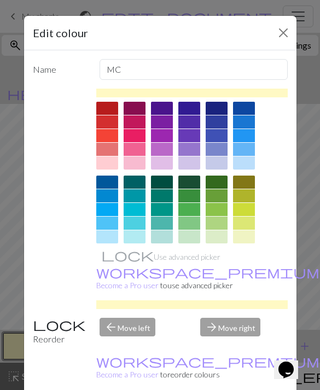
click at [246, 235] on div at bounding box center [244, 236] width 22 height 13
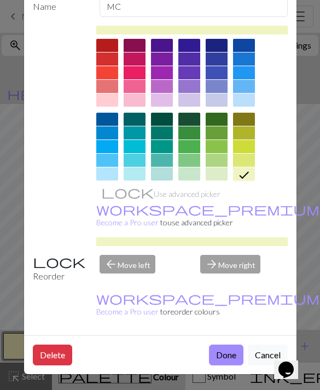
scroll to position [62, 0]
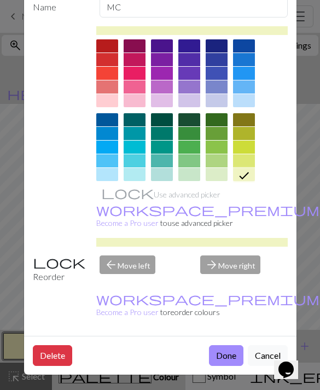
click at [227, 351] on button "Done" at bounding box center [226, 355] width 34 height 21
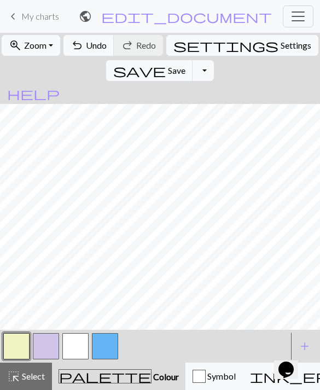
click at [193, 60] on button "save Save Save" at bounding box center [149, 70] width 87 height 21
click at [185, 65] on span "Save" at bounding box center [176, 70] width 17 height 10
